Goal: Task Accomplishment & Management: Manage account settings

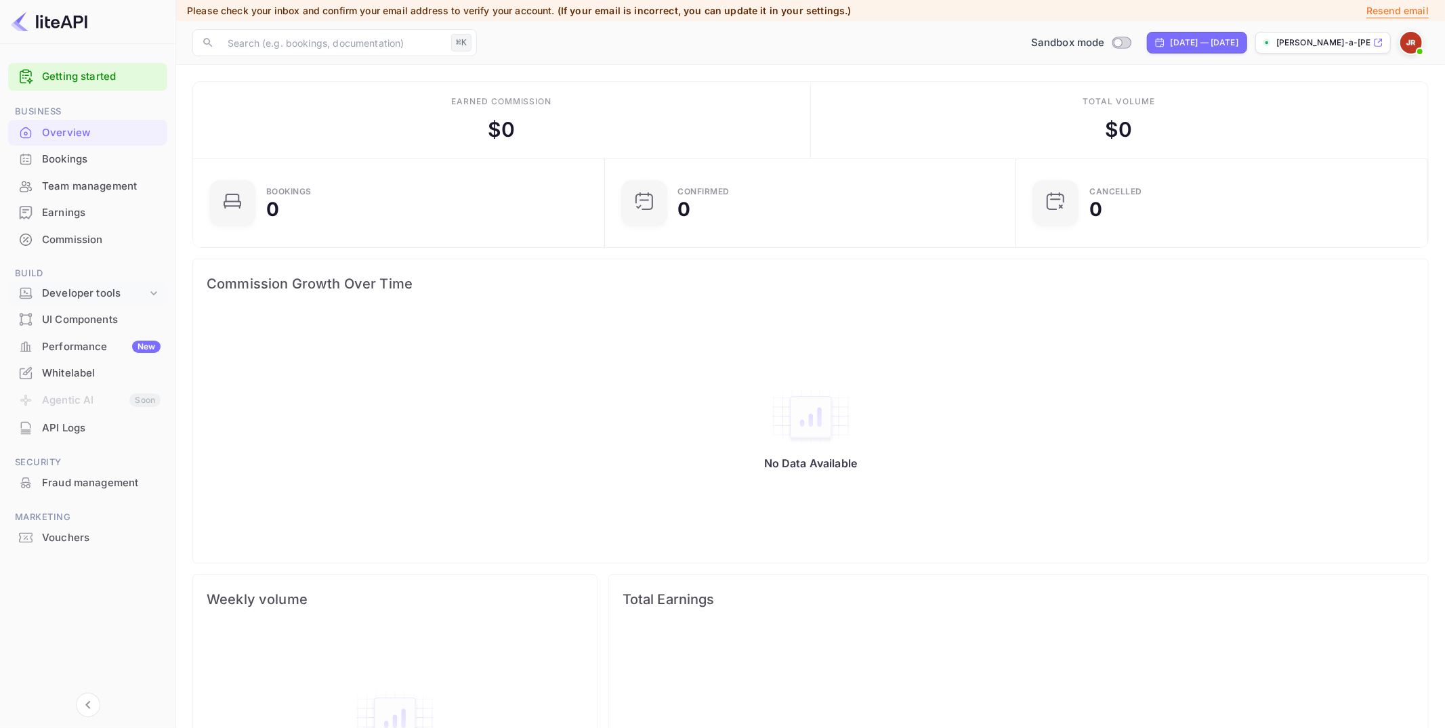
click at [155, 289] on icon at bounding box center [154, 294] width 14 height 14
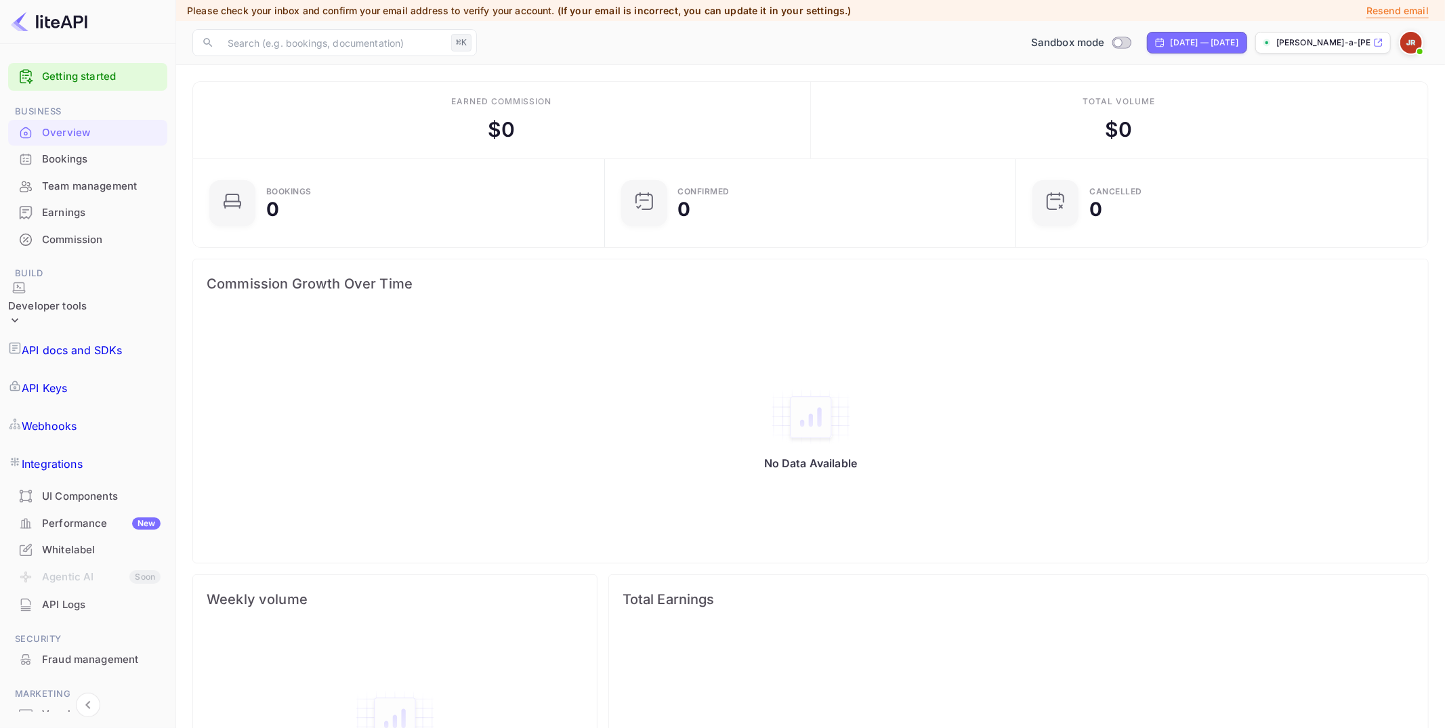
click at [121, 342] on p "API docs and SDKs" at bounding box center [72, 350] width 101 height 16
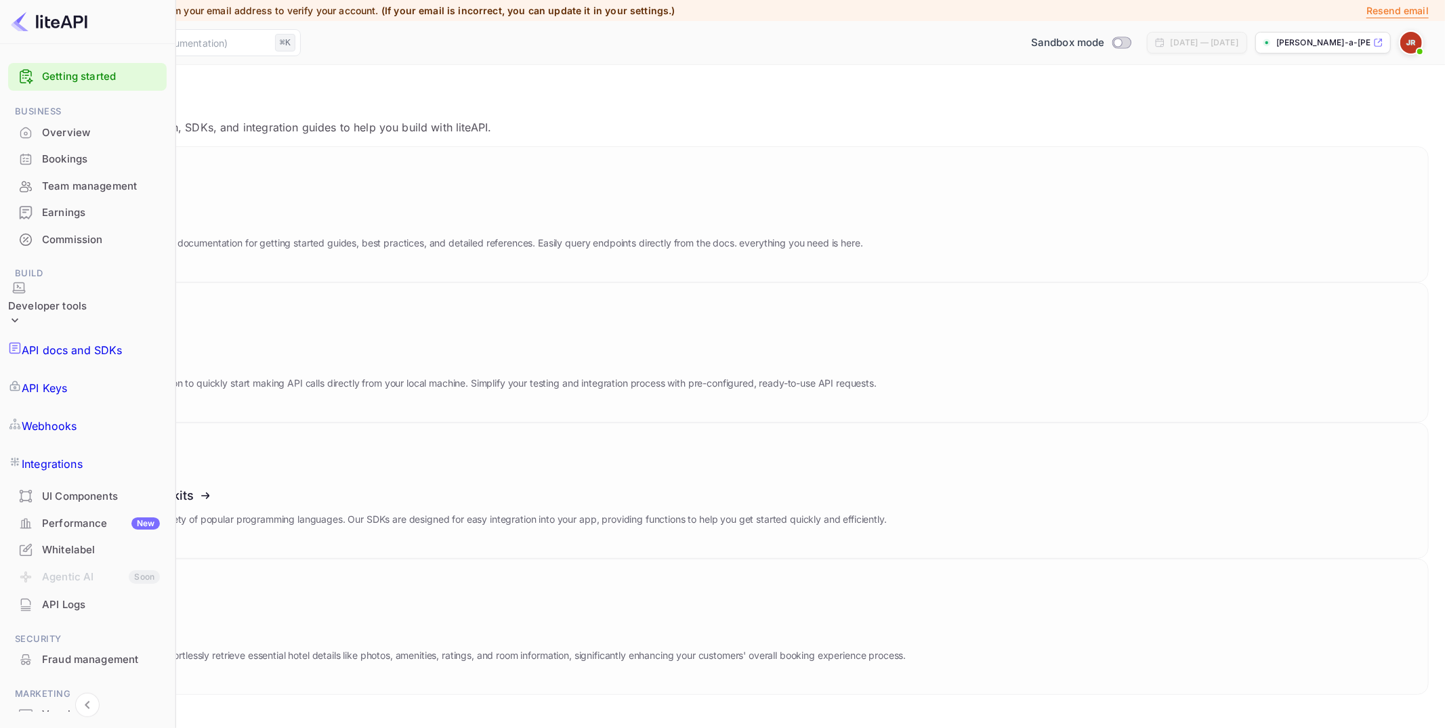
click at [67, 380] on p "API Keys" at bounding box center [44, 388] width 45 height 16
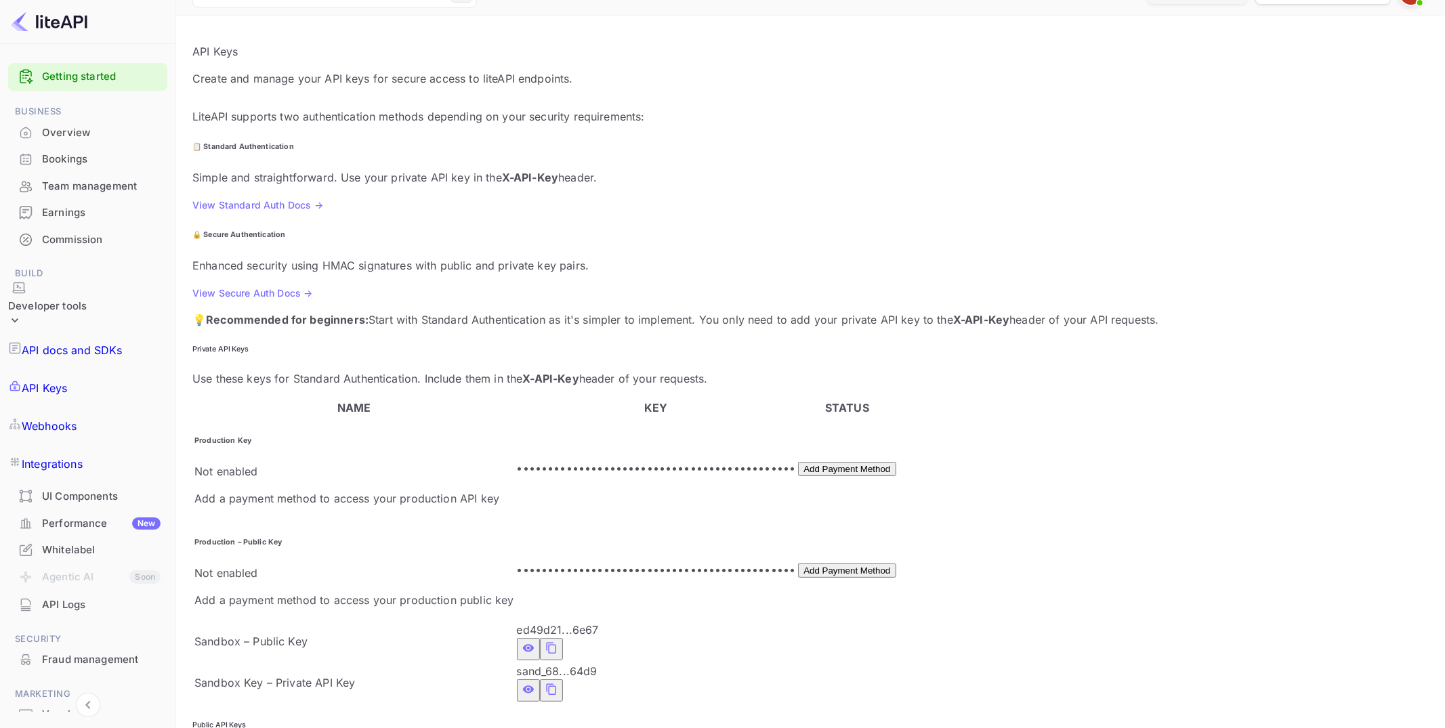
scroll to position [49, 0]
click at [563, 679] on button "private api keys table" at bounding box center [551, 690] width 23 height 22
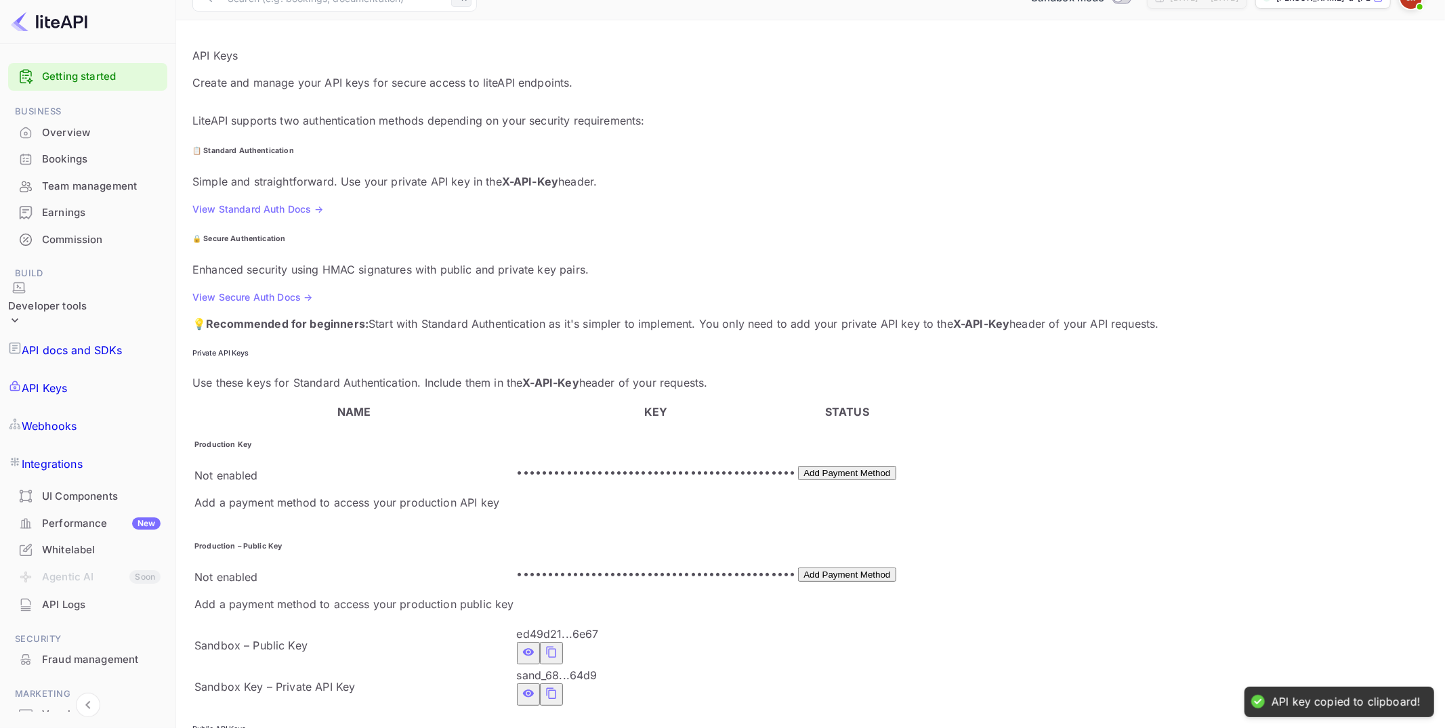
scroll to position [43, 0]
click at [896, 467] on button "Add Payment Method" at bounding box center [847, 474] width 98 height 14
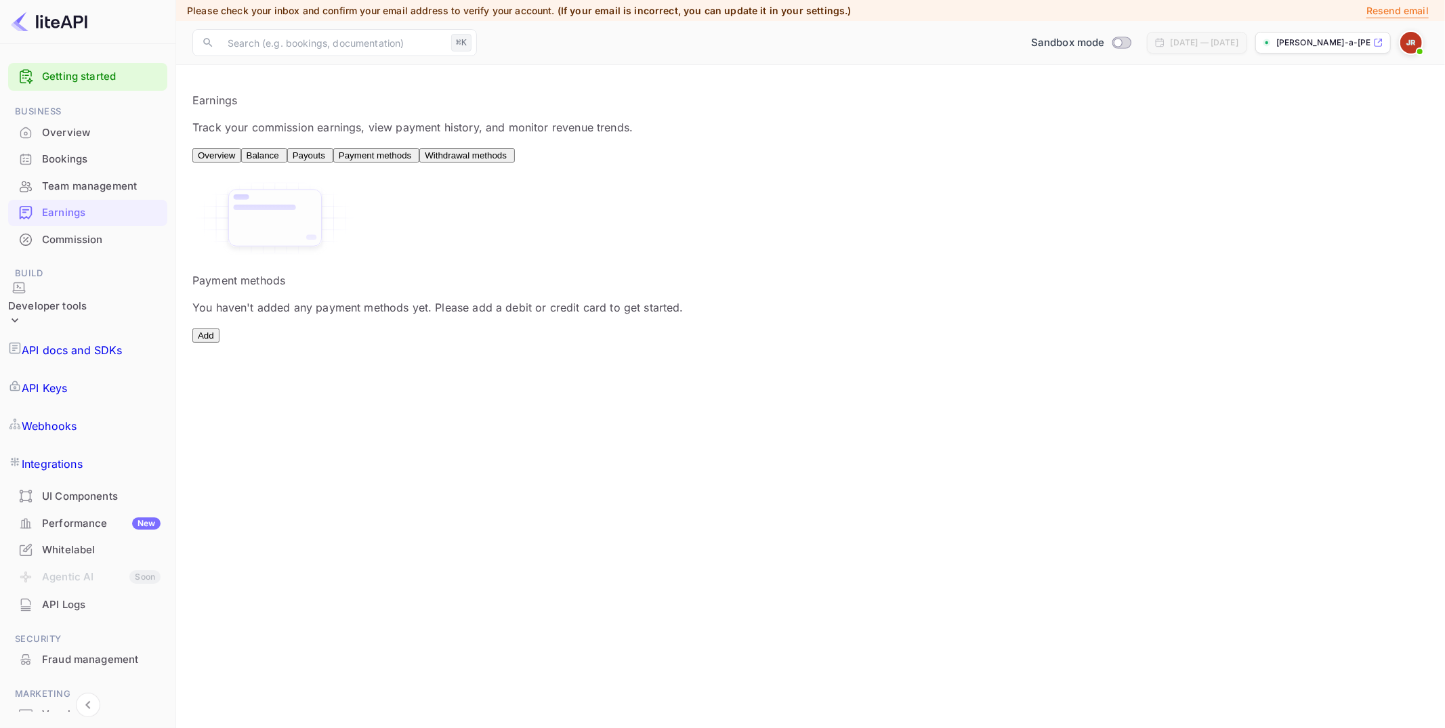
click at [82, 543] on div "Whitelabel" at bounding box center [101, 551] width 119 height 16
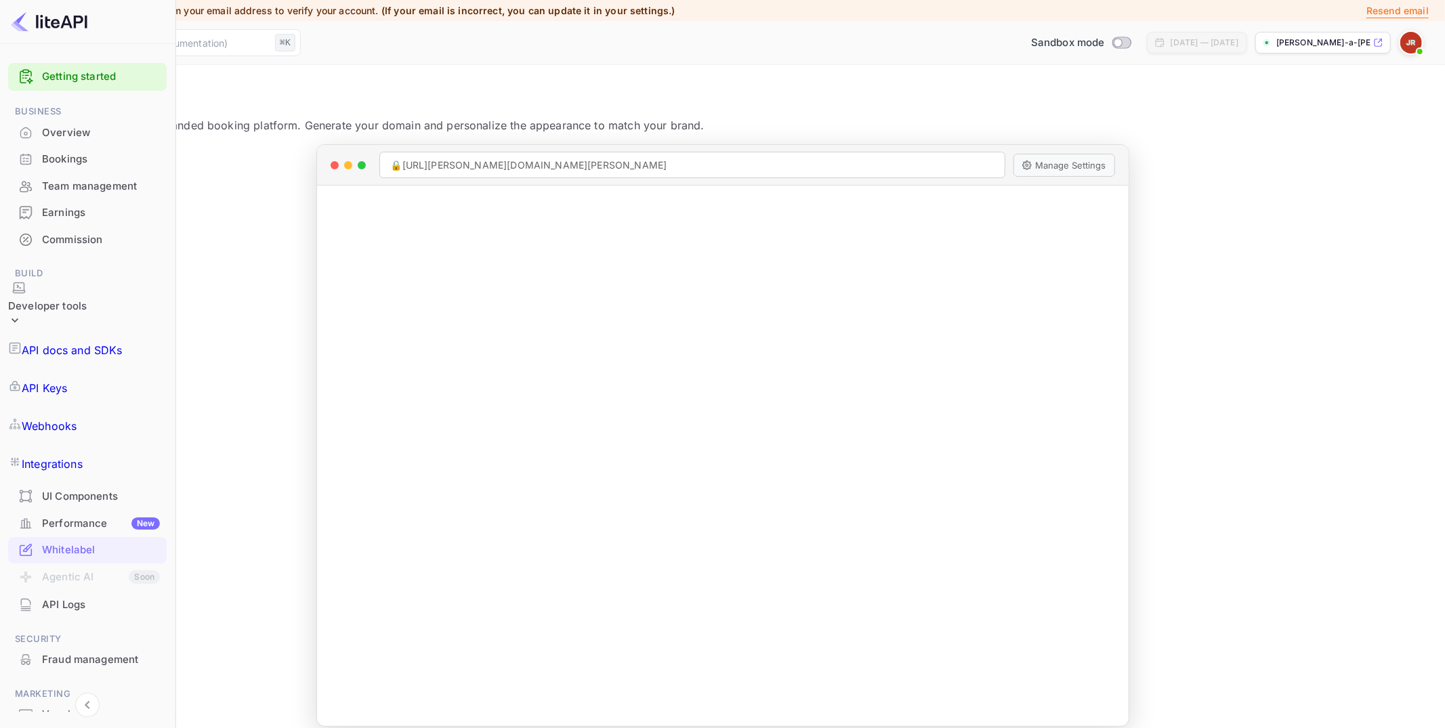
scroll to position [8, 0]
click at [1320, 42] on p "[PERSON_NAME]-a-[PERSON_NAME]-tt46g...." at bounding box center [1323, 43] width 94 height 12
click at [67, 380] on p "API Keys" at bounding box center [44, 388] width 45 height 16
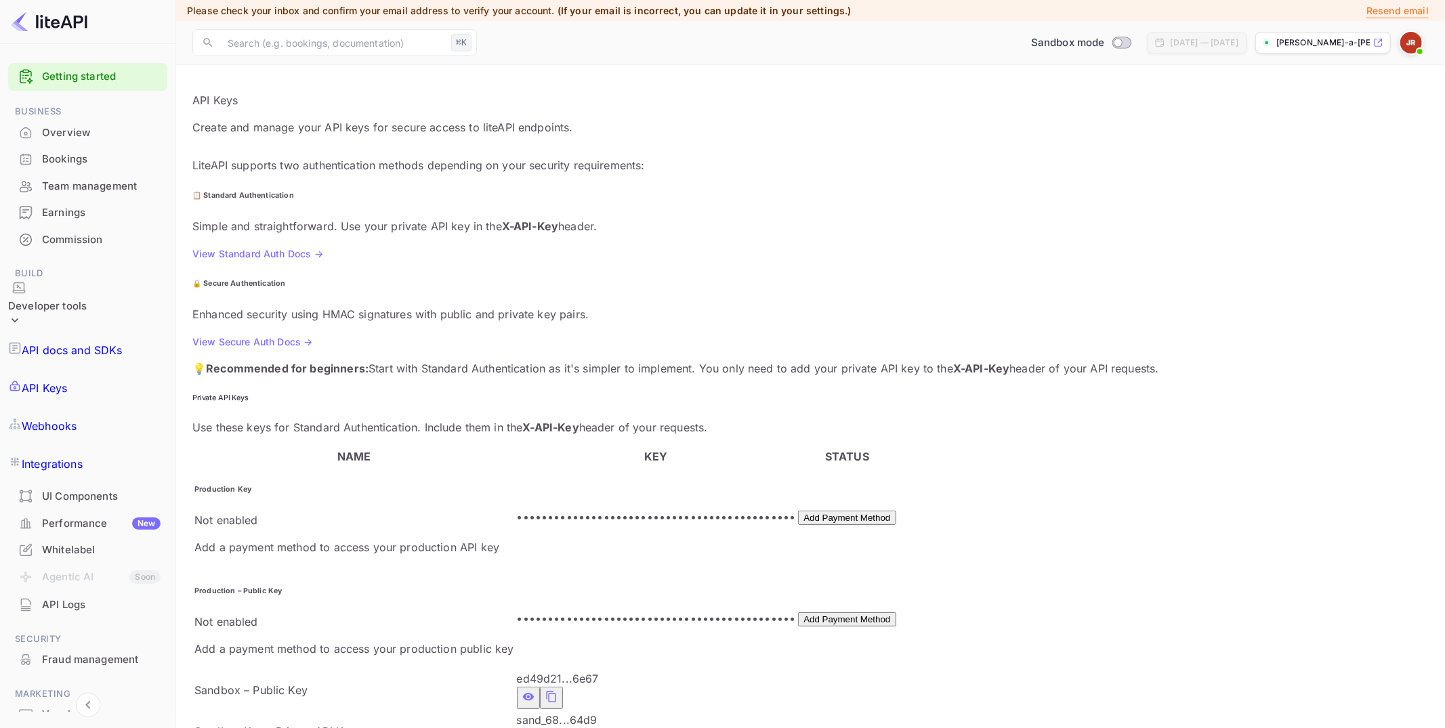
click at [558, 728] on icon "private api keys table" at bounding box center [551, 738] width 12 height 16
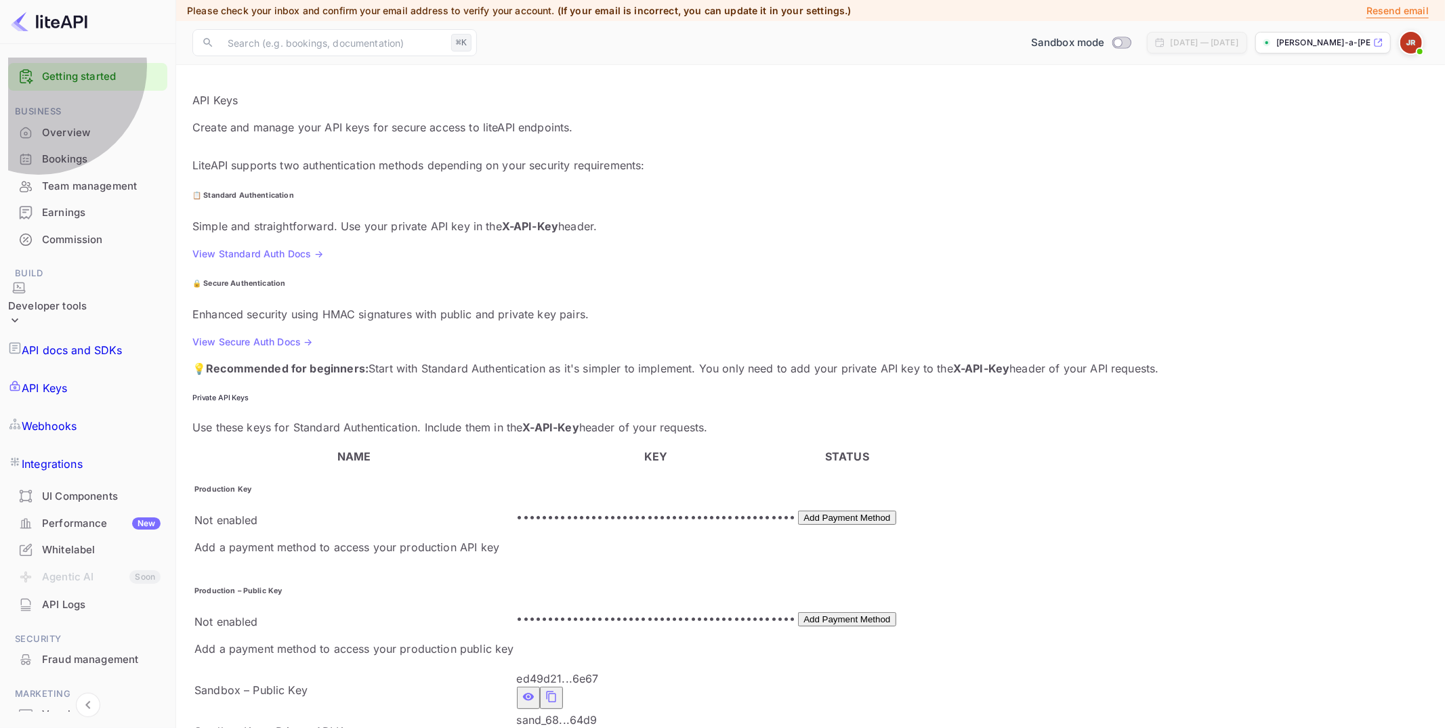
click at [55, 342] on p "API docs and SDKs" at bounding box center [72, 350] width 101 height 16
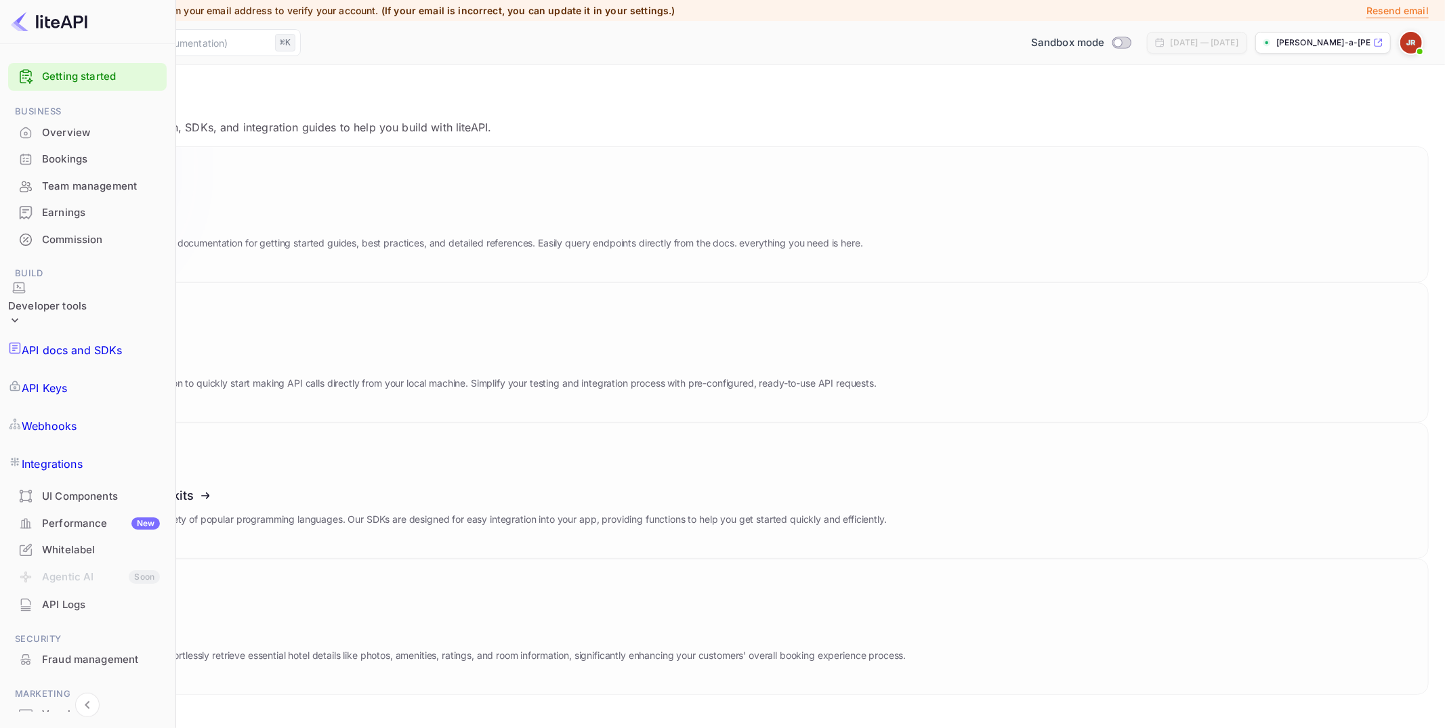
click at [228, 184] on icon at bounding box center [122, 217] width 211 height 140
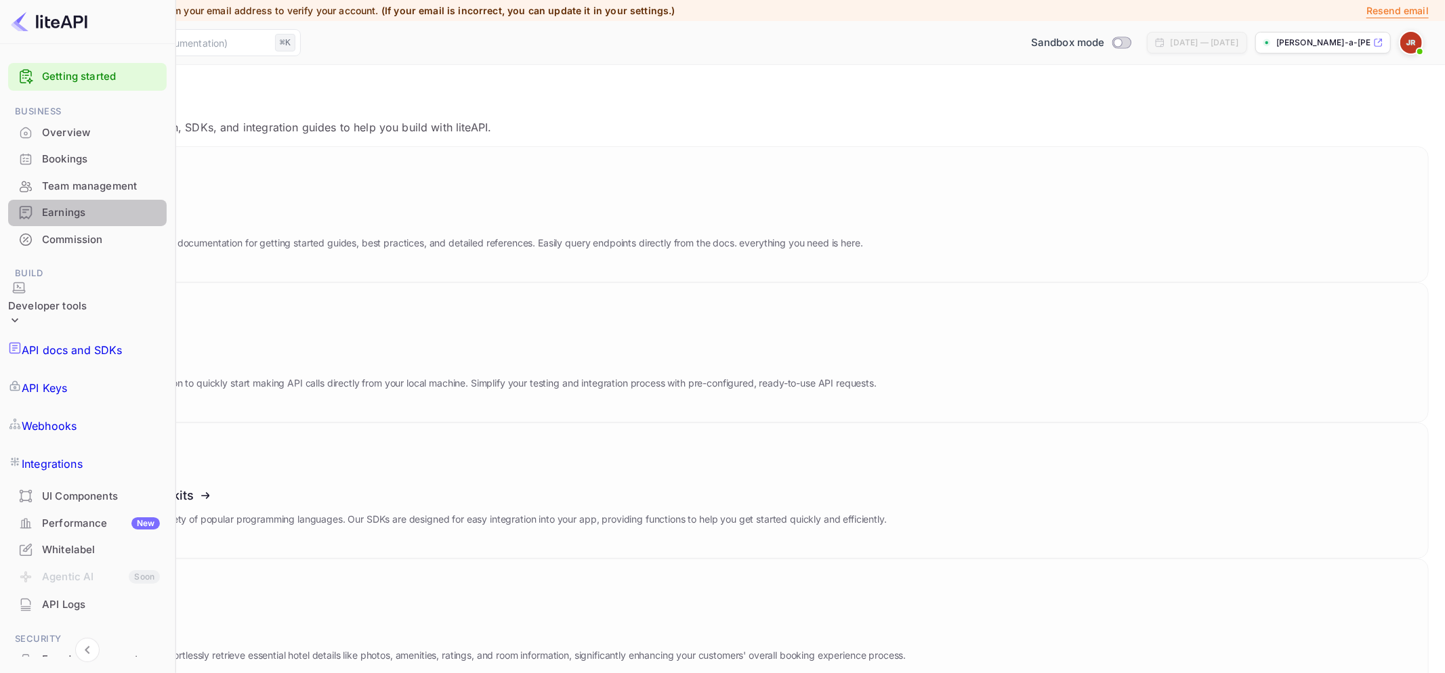
click at [68, 213] on div "Earnings" at bounding box center [101, 213] width 118 height 16
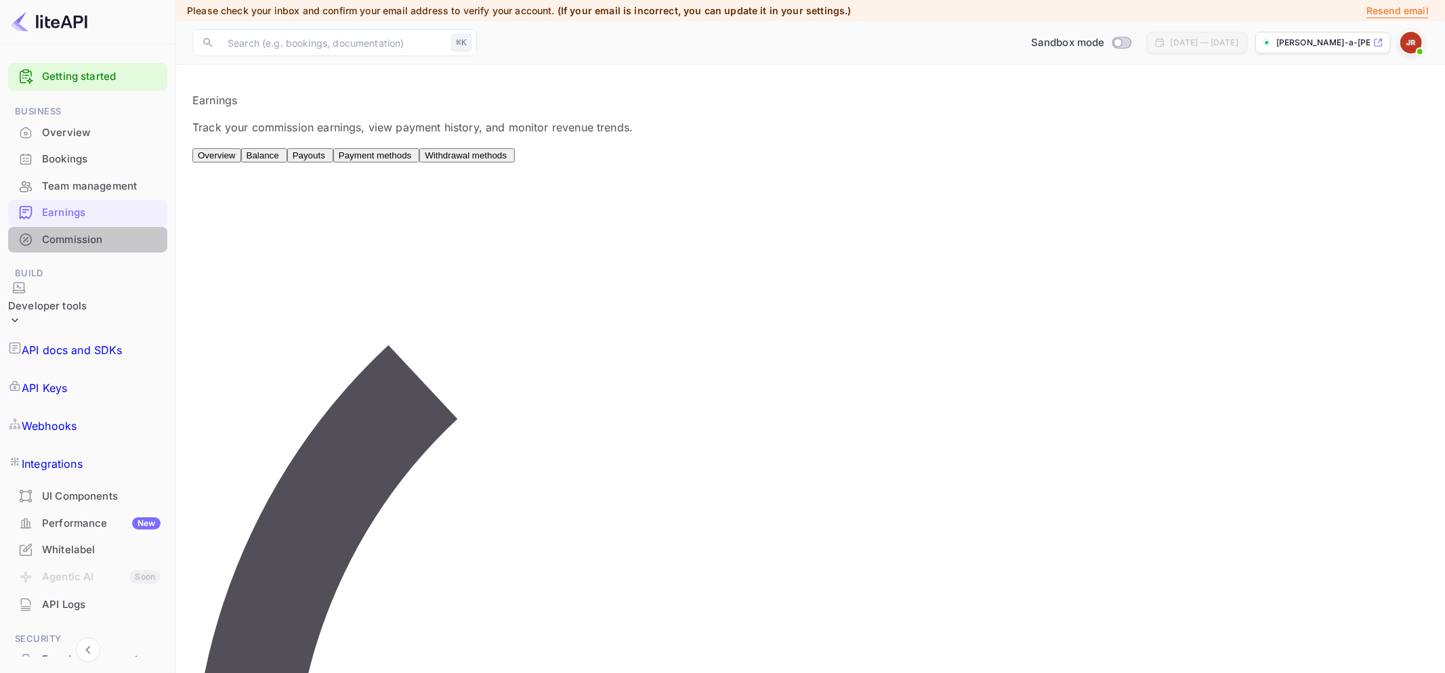
click at [63, 241] on div "Commission" at bounding box center [101, 240] width 119 height 16
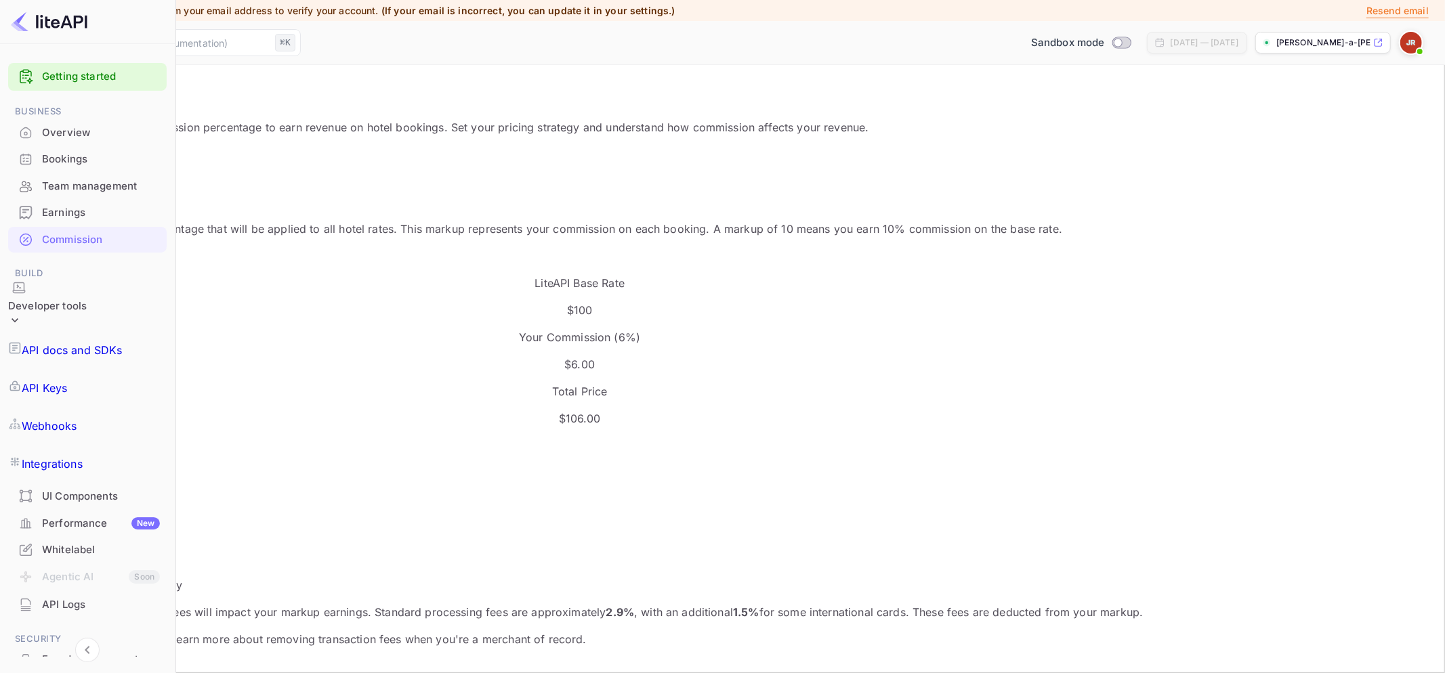
scroll to position [240, 777]
drag, startPoint x: 247, startPoint y: 391, endPoint x: 182, endPoint y: 378, distance: 66.3
click at [89, 521] on button "Update Markup" at bounding box center [52, 528] width 72 height 14
drag, startPoint x: 230, startPoint y: 398, endPoint x: 191, endPoint y: 397, distance: 39.3
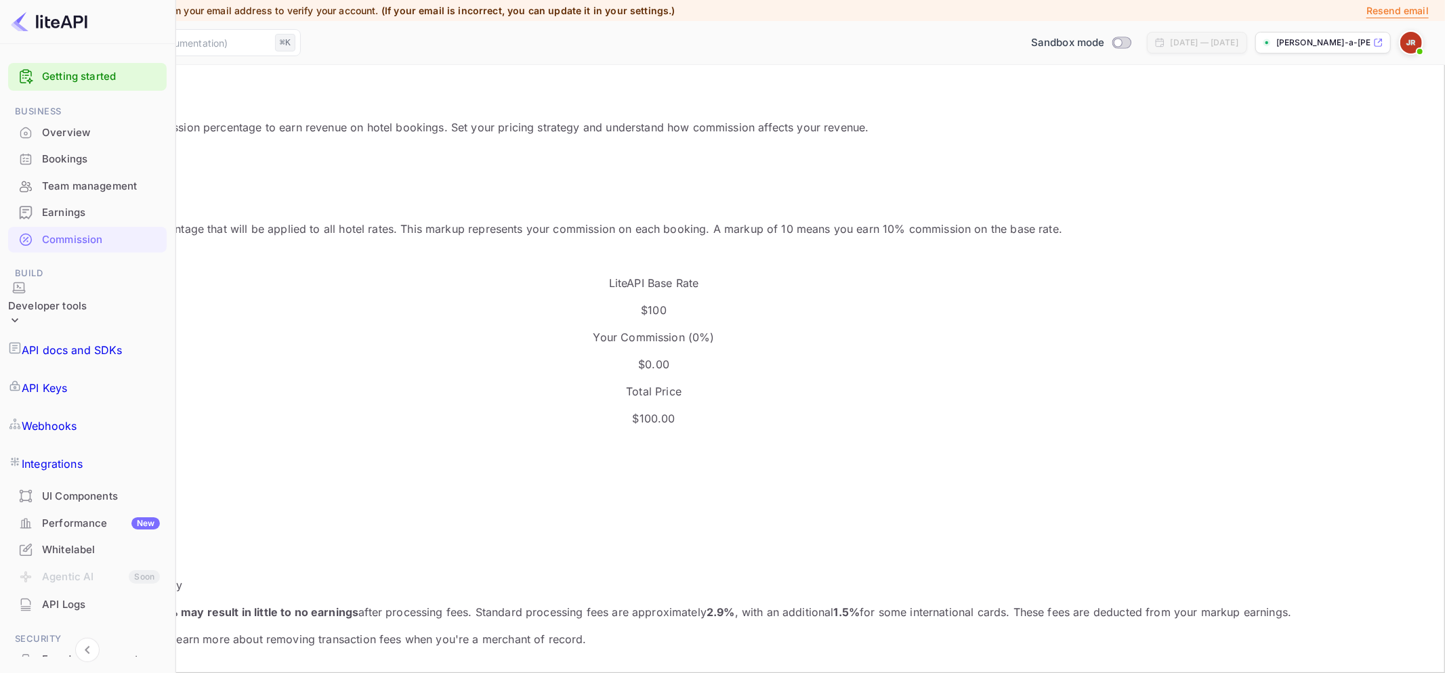
type input "0"
click at [89, 521] on button "Update Markup" at bounding box center [52, 528] width 72 height 14
click at [889, 192] on div "Default Markup Active Set your default markup percentage that will be applied t…" at bounding box center [653, 426] width 1275 height 530
